Goal: Information Seeking & Learning: Learn about a topic

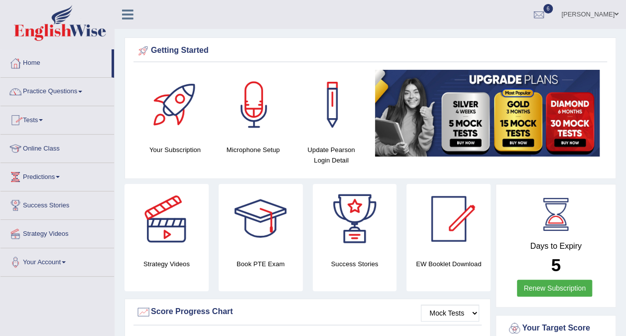
click at [41, 119] on link "Tests" at bounding box center [57, 118] width 114 height 25
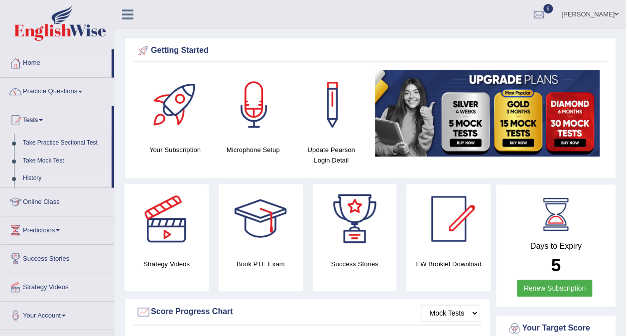
click at [36, 177] on link "History" at bounding box center [64, 178] width 93 height 18
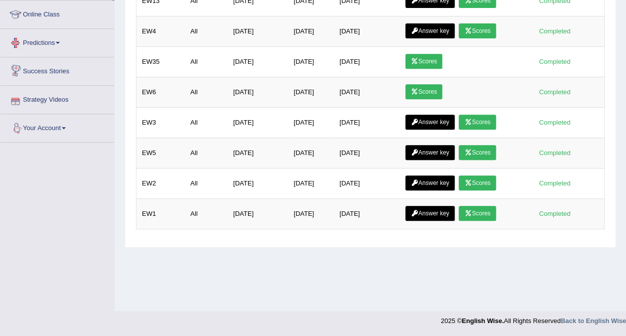
scroll to position [107, 0]
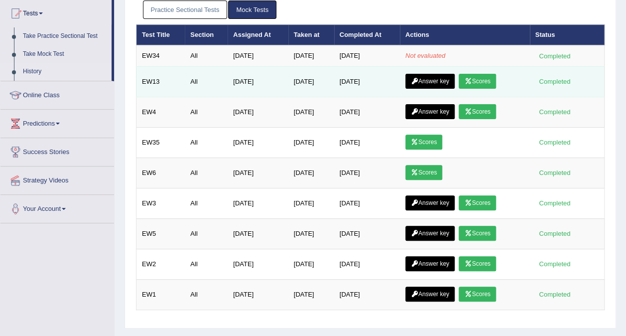
click at [481, 78] on link "Scores" at bounding box center [477, 81] width 37 height 15
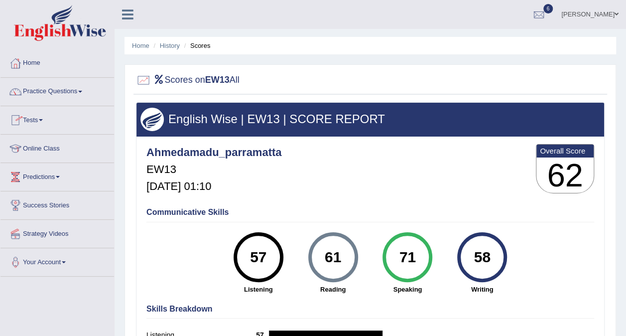
click at [44, 117] on link "Tests" at bounding box center [57, 118] width 114 height 25
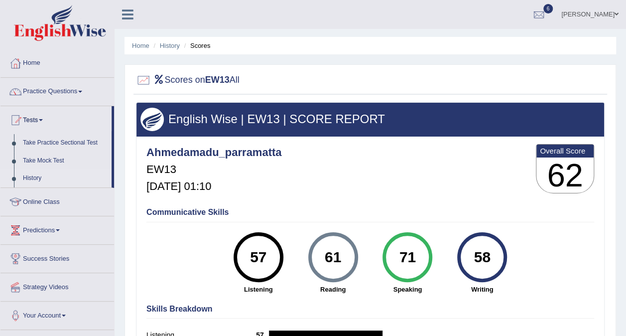
click at [34, 179] on link "History" at bounding box center [64, 178] width 93 height 18
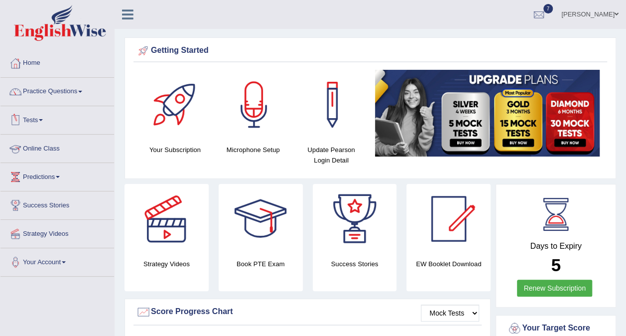
click at [62, 145] on link "Online Class" at bounding box center [57, 147] width 114 height 25
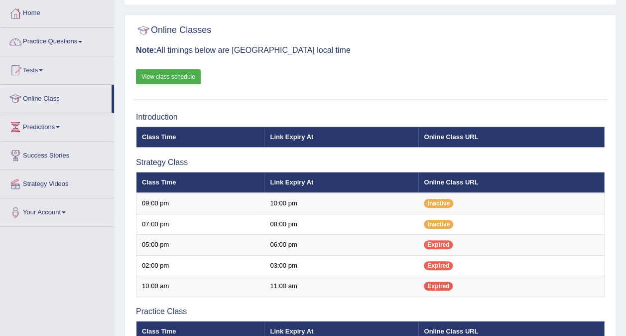
scroll to position [49, 0]
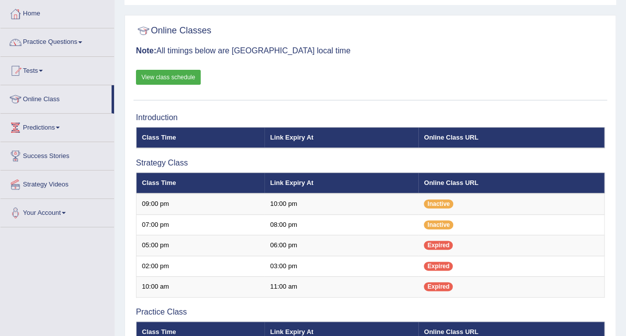
click at [174, 69] on div "Online Classes Note: All timings below are Melbourne local time View class sche…" at bounding box center [371, 60] width 474 height 80
click at [173, 74] on link "View class schedule" at bounding box center [168, 77] width 65 height 15
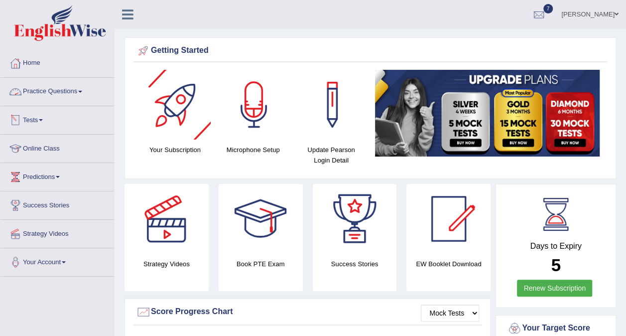
click at [74, 96] on link "Practice Questions" at bounding box center [57, 90] width 114 height 25
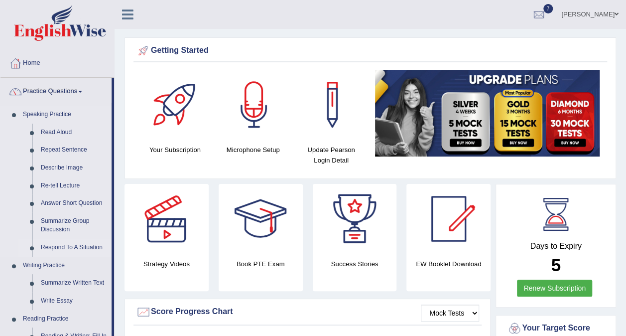
click at [72, 245] on link "Respond To A Situation" at bounding box center [73, 248] width 75 height 18
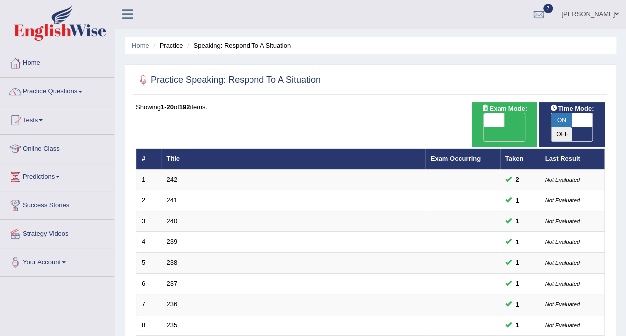
click at [558, 122] on span "ON" at bounding box center [562, 120] width 21 height 14
checkbox input "false"
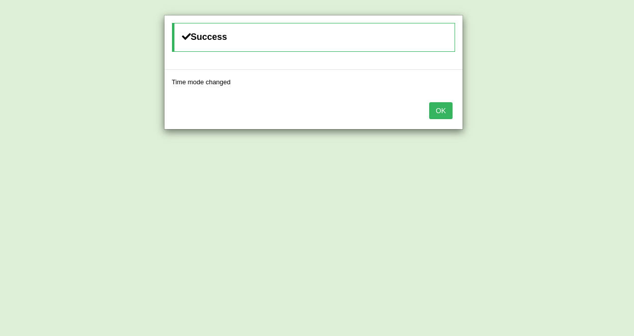
click at [452, 110] on button "OK" at bounding box center [440, 110] width 23 height 17
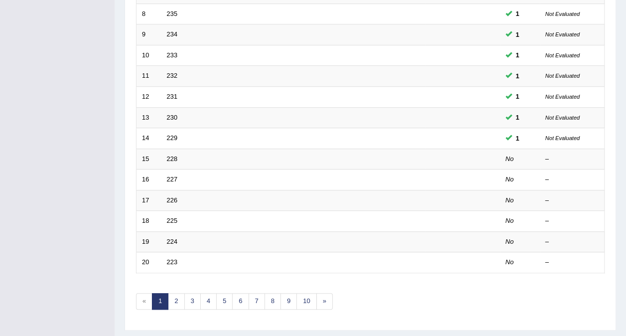
scroll to position [319, 0]
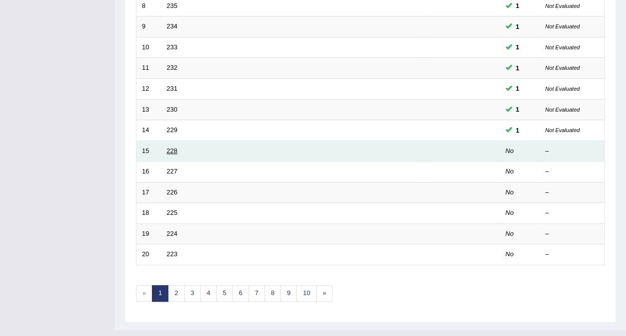
click at [167, 147] on link "228" at bounding box center [172, 150] width 11 height 7
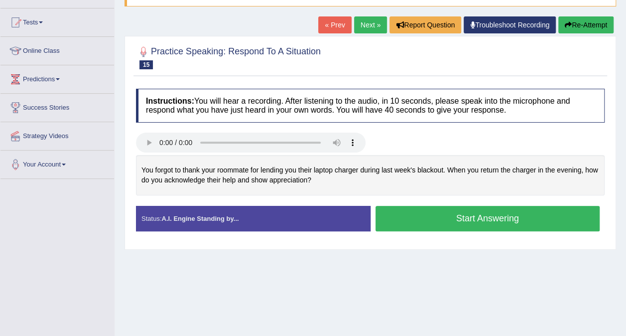
scroll to position [101, 0]
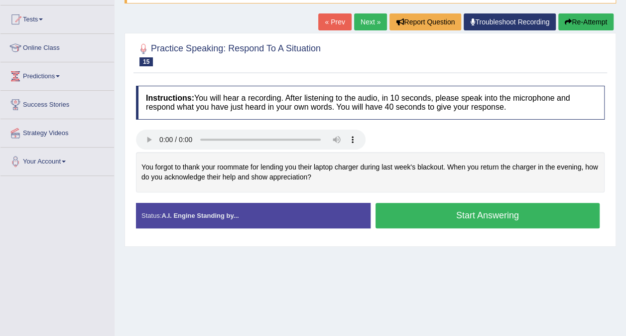
click at [373, 18] on link "Next »" at bounding box center [370, 21] width 33 height 17
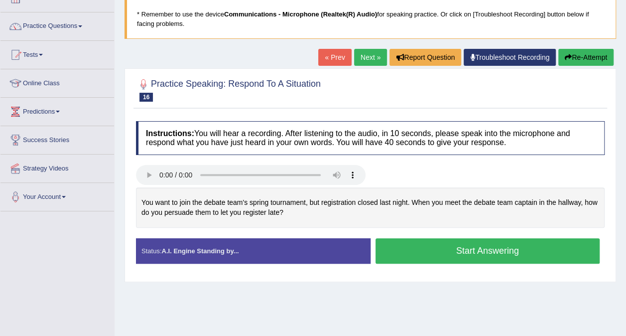
scroll to position [63, 0]
